Goal: Navigation & Orientation: Find specific page/section

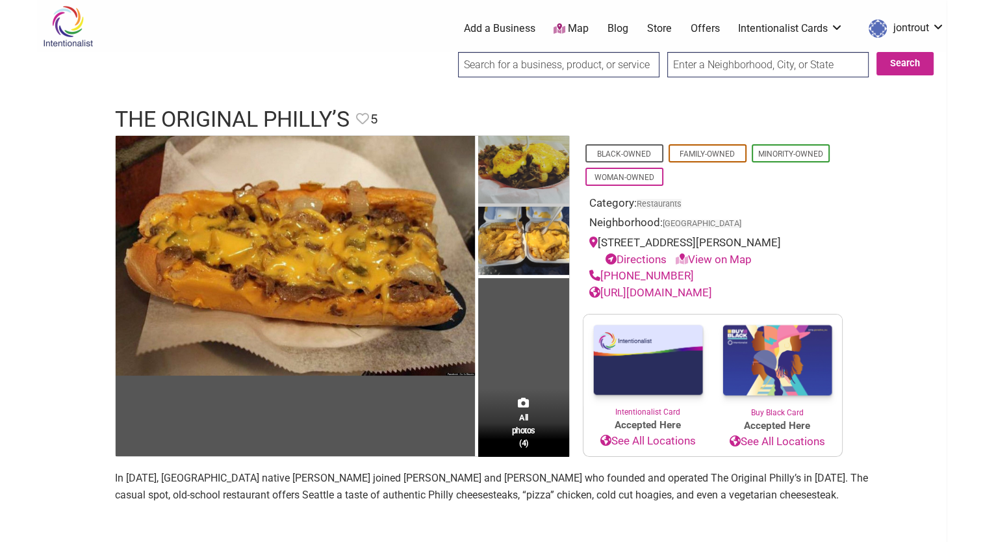
click at [515, 172] on img at bounding box center [523, 171] width 91 height 71
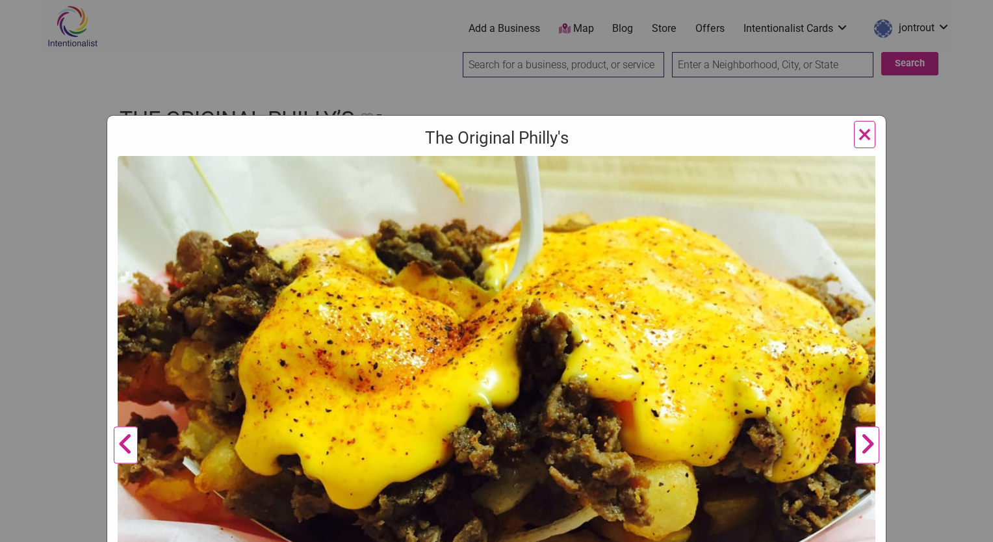
click at [858, 134] on span "×" at bounding box center [865, 134] width 14 height 31
